Goal: Transaction & Acquisition: Purchase product/service

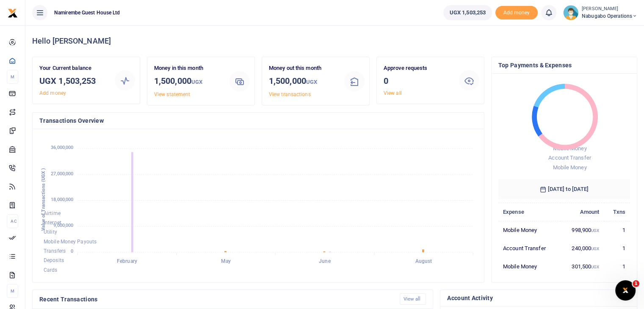
click at [610, 15] on span "Nabugabo operations" at bounding box center [609, 16] width 55 height 8
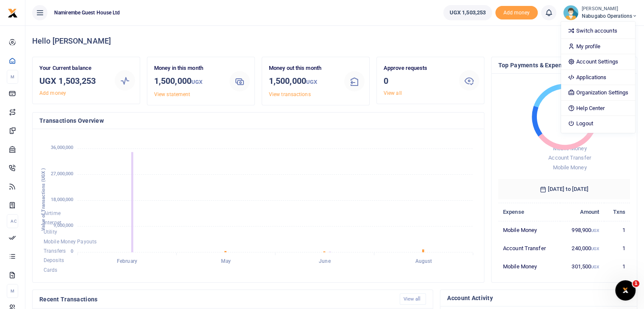
click at [503, 103] on foreignobject "Mobile Money Account Transfer Mobile Money" at bounding box center [564, 127] width 132 height 94
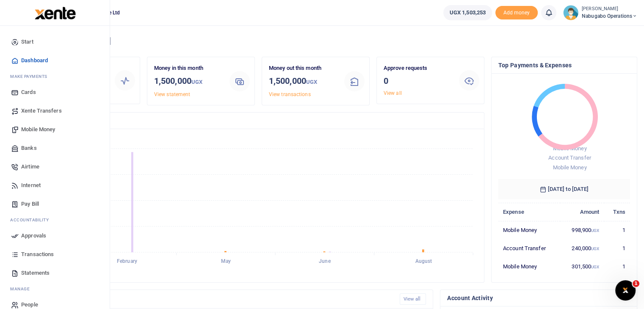
click at [33, 129] on span "Mobile Money" at bounding box center [38, 129] width 34 height 8
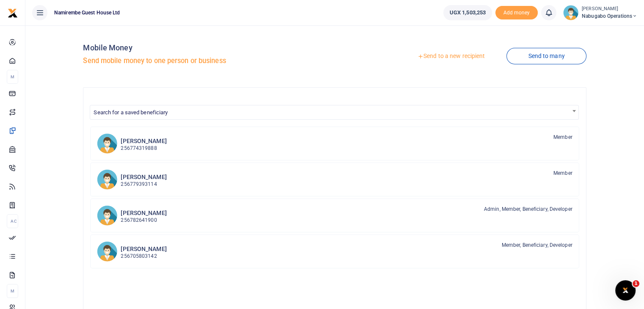
click at [445, 56] on link "Send to a new recipient" at bounding box center [451, 56] width 111 height 15
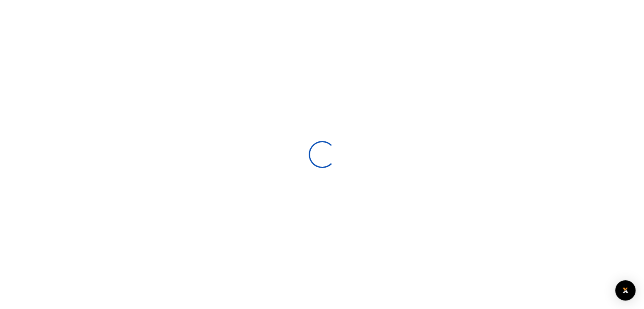
select select
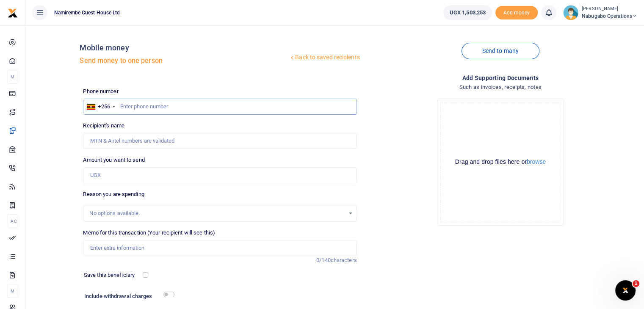
click at [132, 105] on input "text" at bounding box center [220, 107] width 274 height 16
click at [126, 141] on input "Recipient's name" at bounding box center [220, 141] width 274 height 16
click at [152, 104] on input "text" at bounding box center [220, 107] width 274 height 16
click at [152, 138] on input "Recipient's name" at bounding box center [220, 141] width 274 height 16
click at [114, 174] on input "Amount you want to send" at bounding box center [220, 175] width 274 height 16
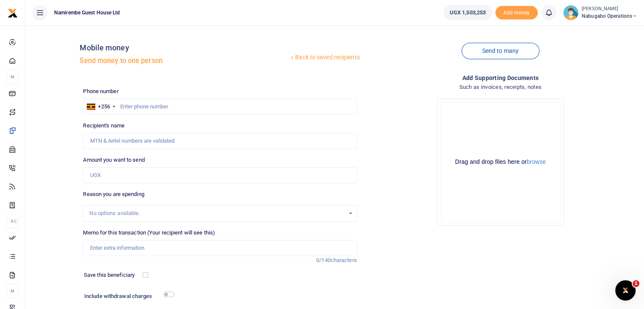
click at [115, 214] on div "No options available." at bounding box center [216, 213] width 255 height 8
click at [134, 212] on div "No options available." at bounding box center [216, 213] width 255 height 8
click at [138, 241] on input "Memo for this transaction (Your recipient will see this)" at bounding box center [220, 248] width 274 height 16
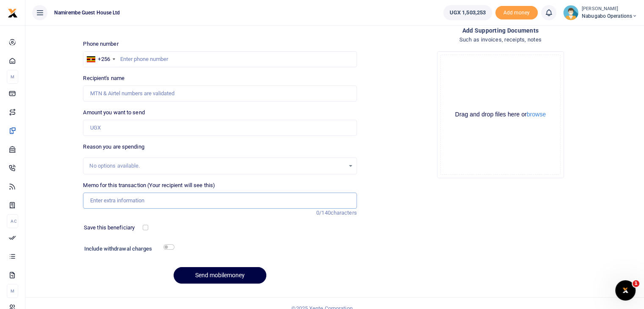
scroll to position [58, 0]
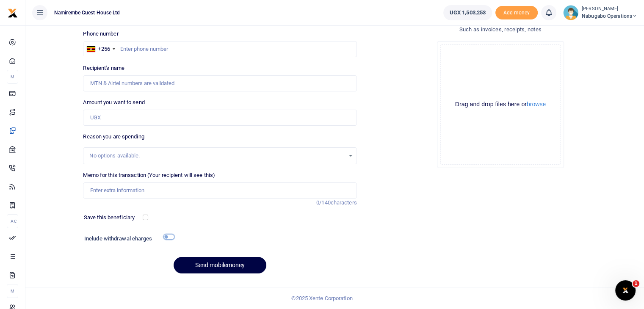
click at [169, 238] on input "checkbox" at bounding box center [168, 237] width 11 height 6
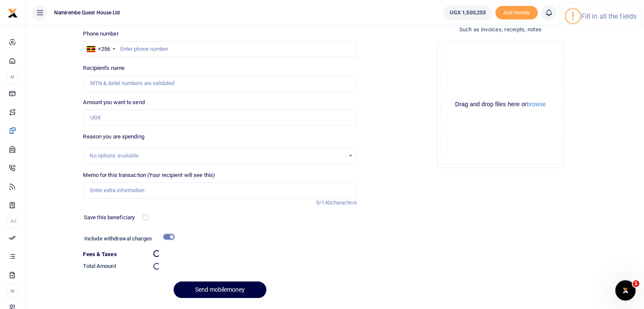
checkbox input "false"
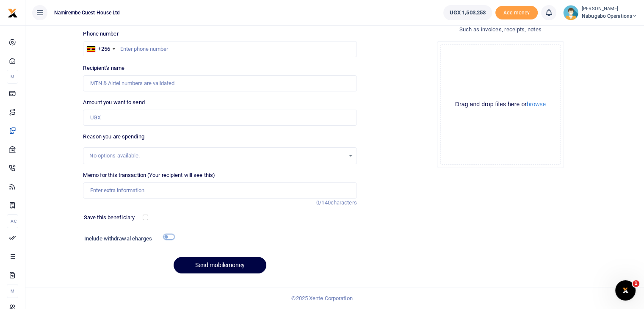
scroll to position [0, 0]
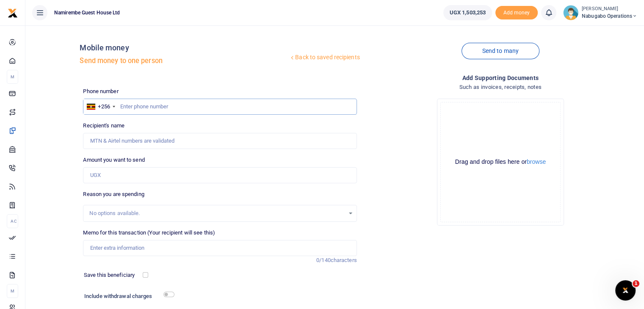
click at [202, 102] on input "text" at bounding box center [220, 107] width 274 height 16
click at [237, 138] on input "Recipient's name" at bounding box center [220, 141] width 274 height 16
click at [320, 22] on ul "Namirembe Guest House Ltd" at bounding box center [230, 12] width 411 height 25
